Goal: Task Accomplishment & Management: Manage account settings

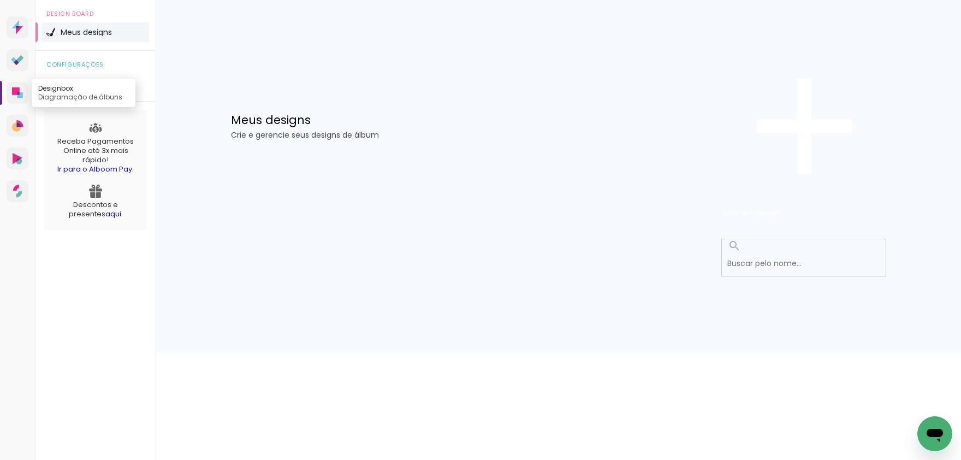
click at [16, 98] on icon at bounding box center [17, 92] width 11 height 11
